Goal: Check status: Check status

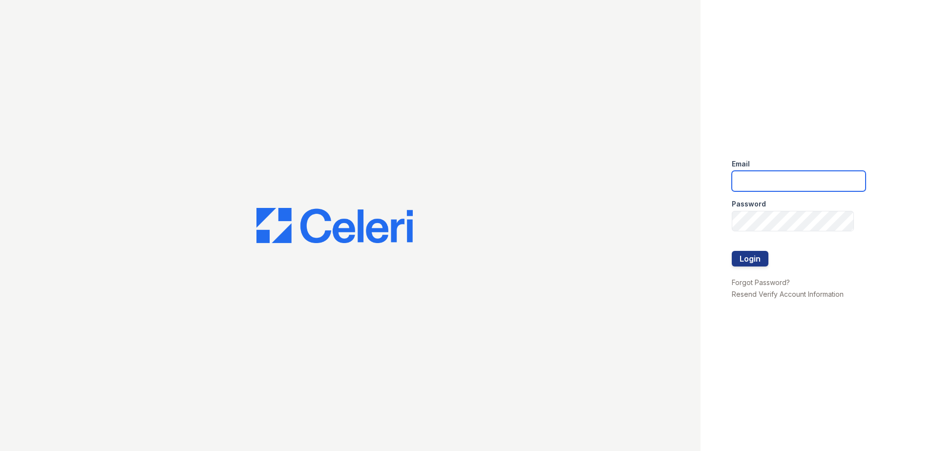
type input "[EMAIL_ADDRESS][DOMAIN_NAME]"
click at [728, 258] on div "Email [EMAIL_ADDRESS][DOMAIN_NAME] Password Login Forgot Password? Resend Verif…" at bounding box center [816, 225] width 233 height 451
click at [733, 260] on button "Login" at bounding box center [750, 259] width 37 height 16
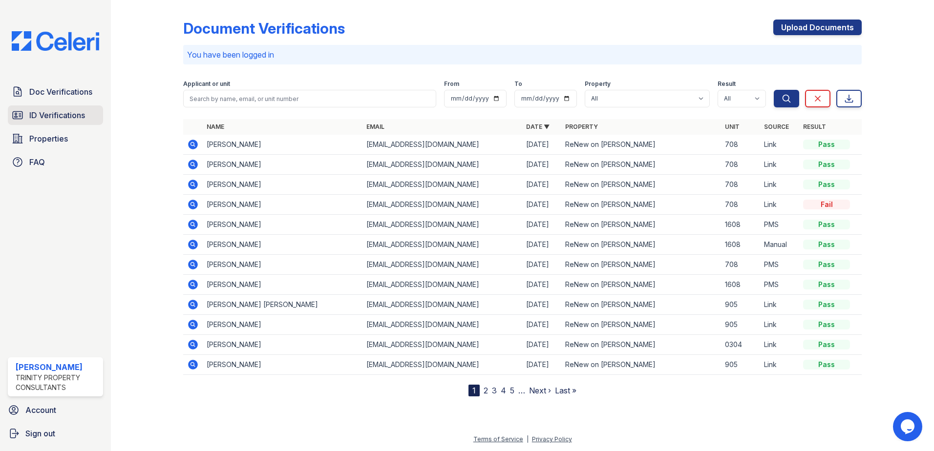
click at [65, 120] on span "ID Verifications" at bounding box center [57, 115] width 56 height 12
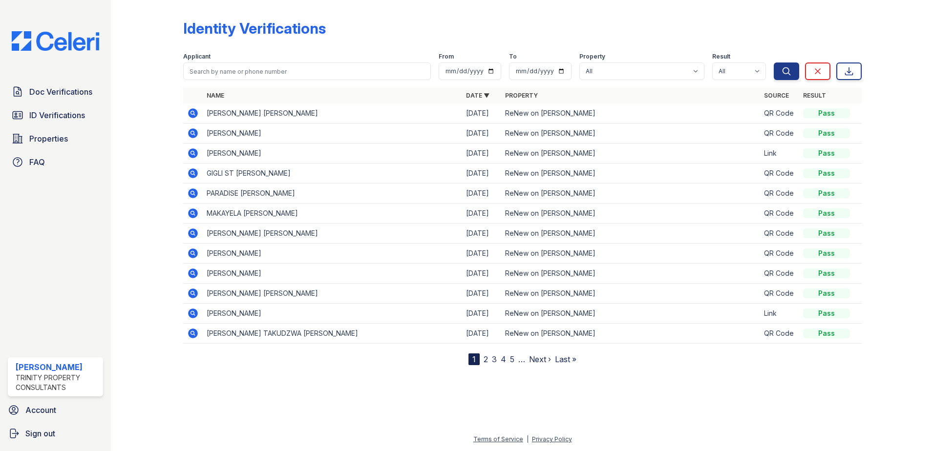
click at [193, 152] on icon at bounding box center [192, 152] width 2 height 2
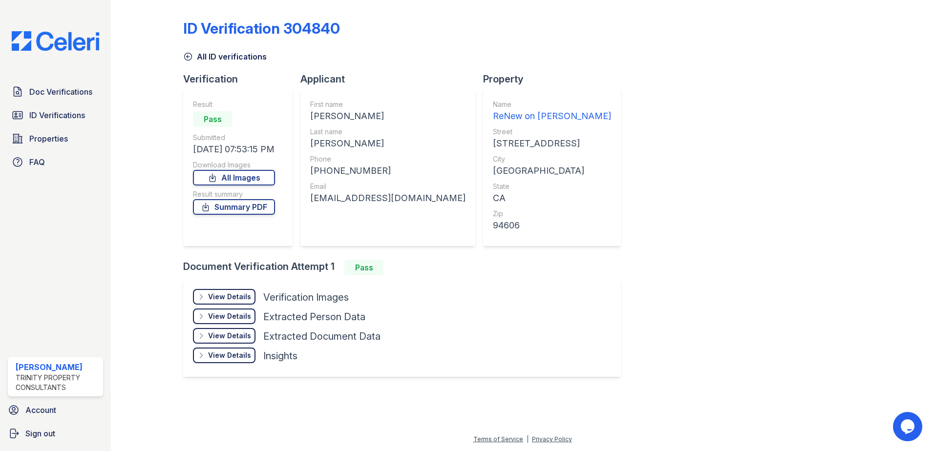
click at [230, 291] on div "View Details Details" at bounding box center [224, 297] width 63 height 16
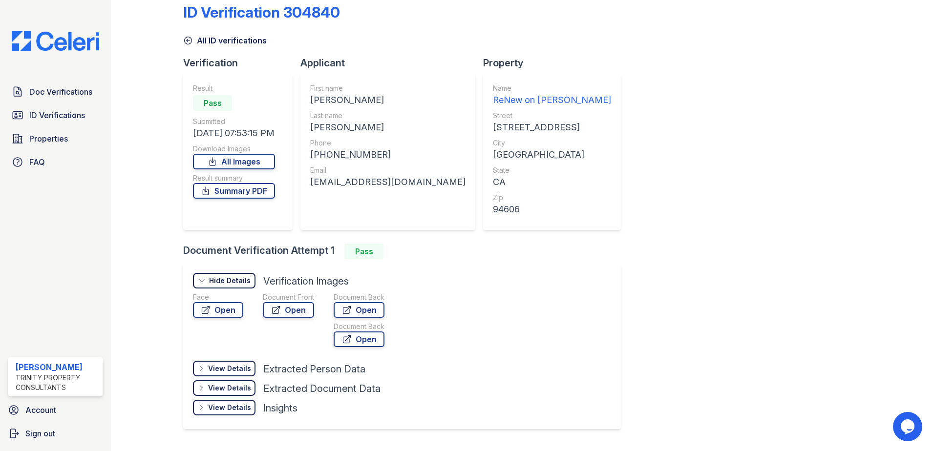
scroll to position [41, 0]
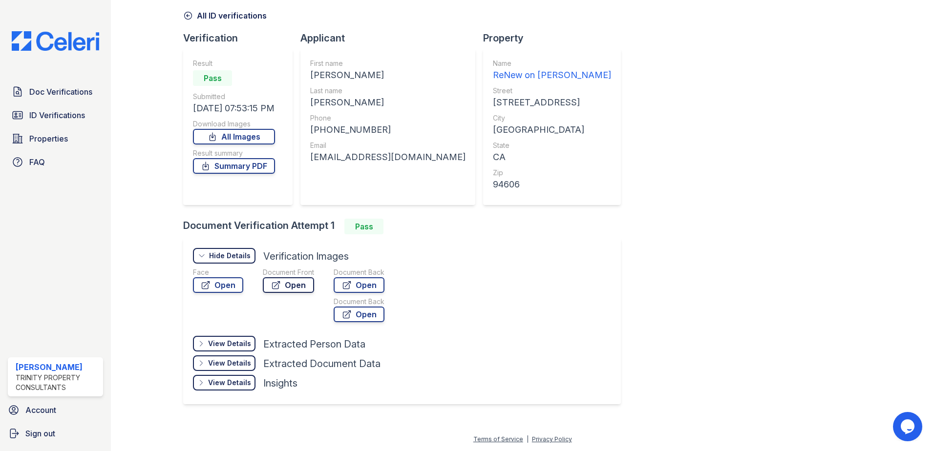
click at [294, 286] on link "Open" at bounding box center [288, 285] width 51 height 16
